Goal: Use online tool/utility

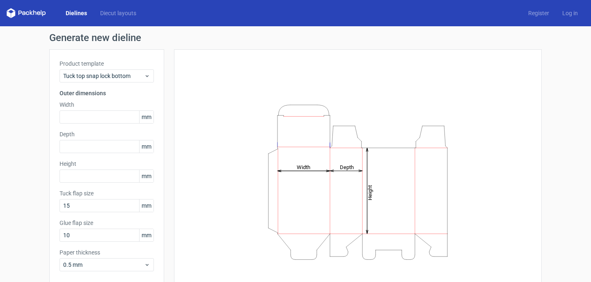
click at [23, 12] on icon at bounding box center [23, 14] width 3 height 4
click at [10, 13] on polygon at bounding box center [9, 14] width 4 height 7
click at [114, 12] on link "Diecut layouts" at bounding box center [118, 13] width 49 height 8
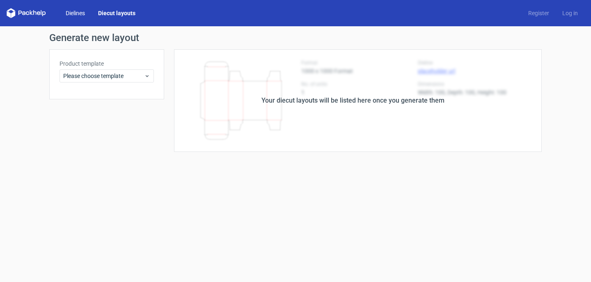
click at [87, 16] on link "Dielines" at bounding box center [75, 13] width 32 height 8
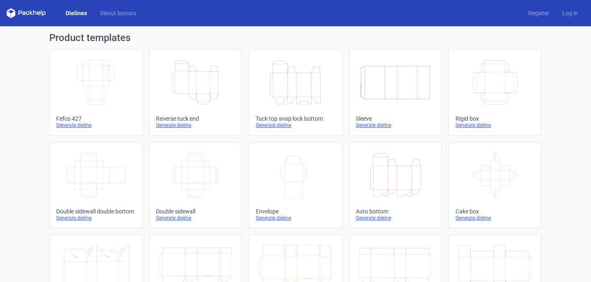
click at [23, 14] on icon at bounding box center [23, 14] width 3 height 4
click at [23, 12] on icon at bounding box center [26, 13] width 39 height 10
click at [22, 10] on icon at bounding box center [26, 13] width 39 height 10
click at [8, 14] on polygon at bounding box center [9, 14] width 4 height 7
